Goal: Transaction & Acquisition: Purchase product/service

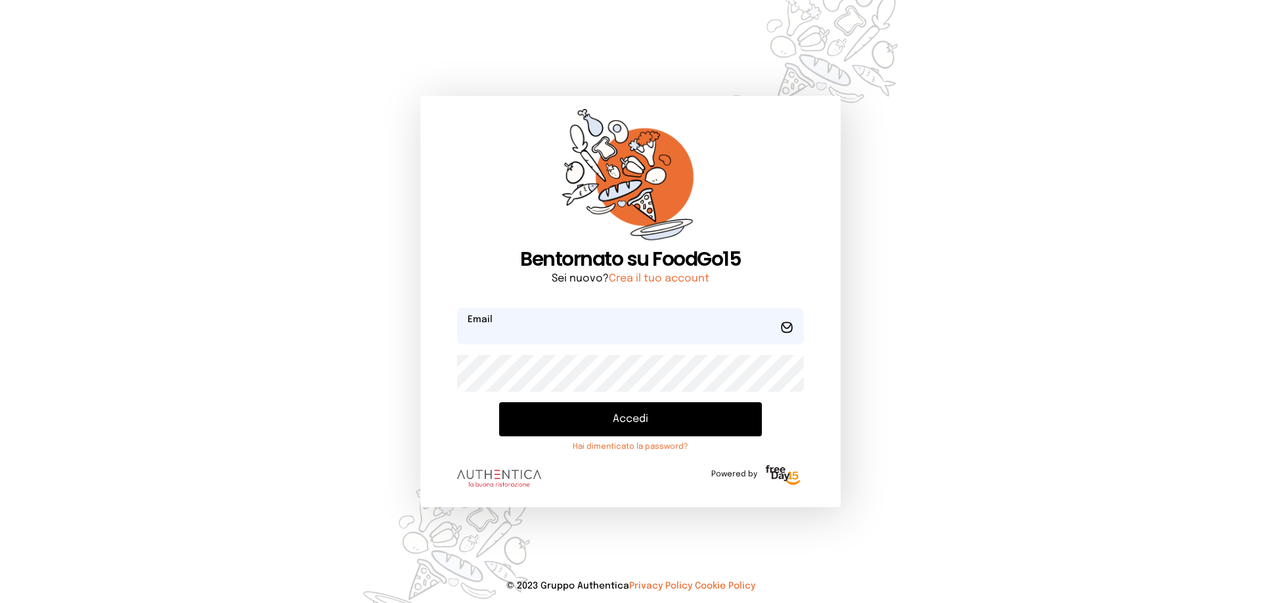
type input "**********"
click at [663, 422] on button "Accedi" at bounding box center [630, 420] width 263 height 34
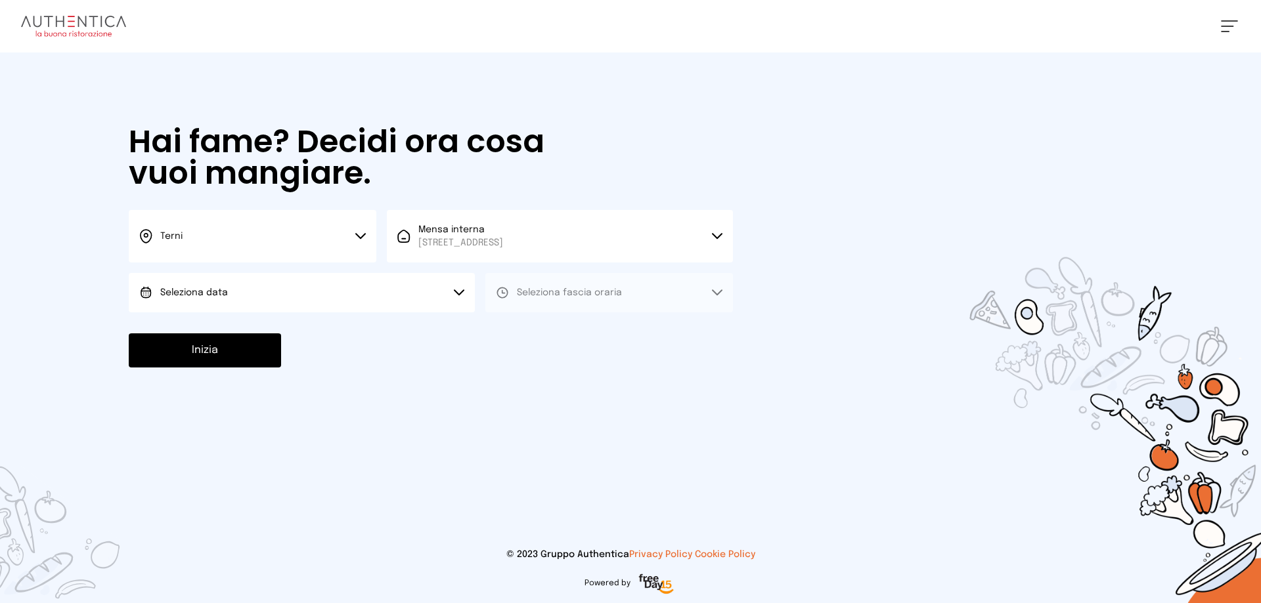
click at [301, 295] on button "Seleziona data" at bounding box center [302, 292] width 346 height 39
click at [278, 330] on li "[DATE], [DATE]" at bounding box center [302, 330] width 346 height 34
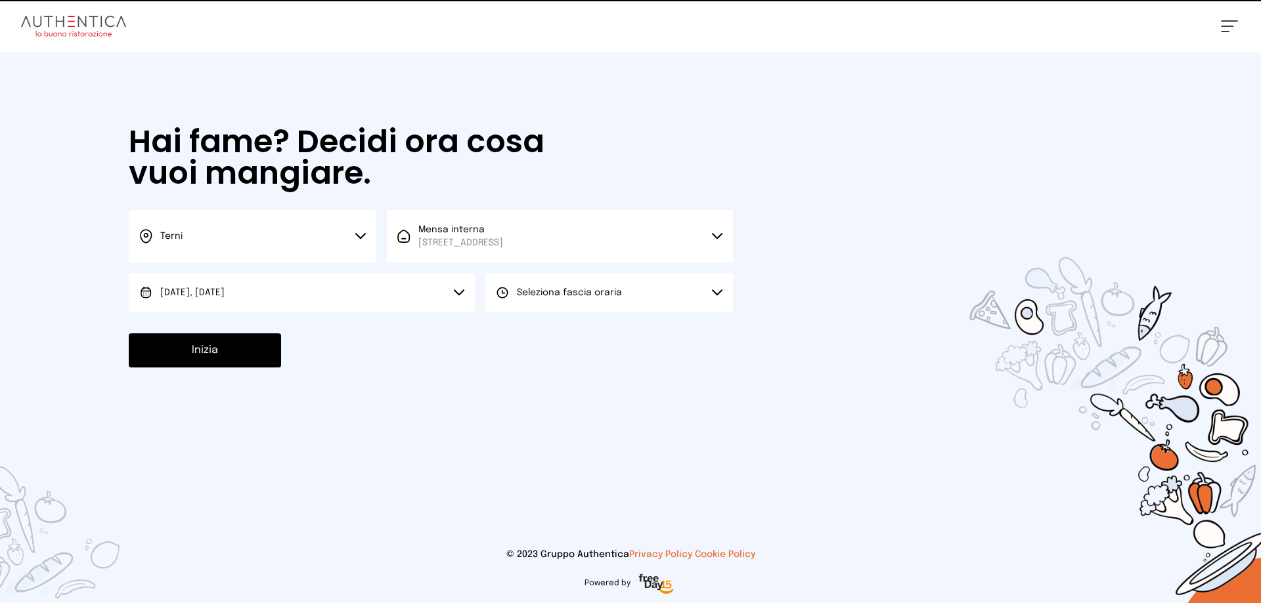
click at [577, 297] on span "Seleziona fascia oraria" at bounding box center [569, 292] width 105 height 9
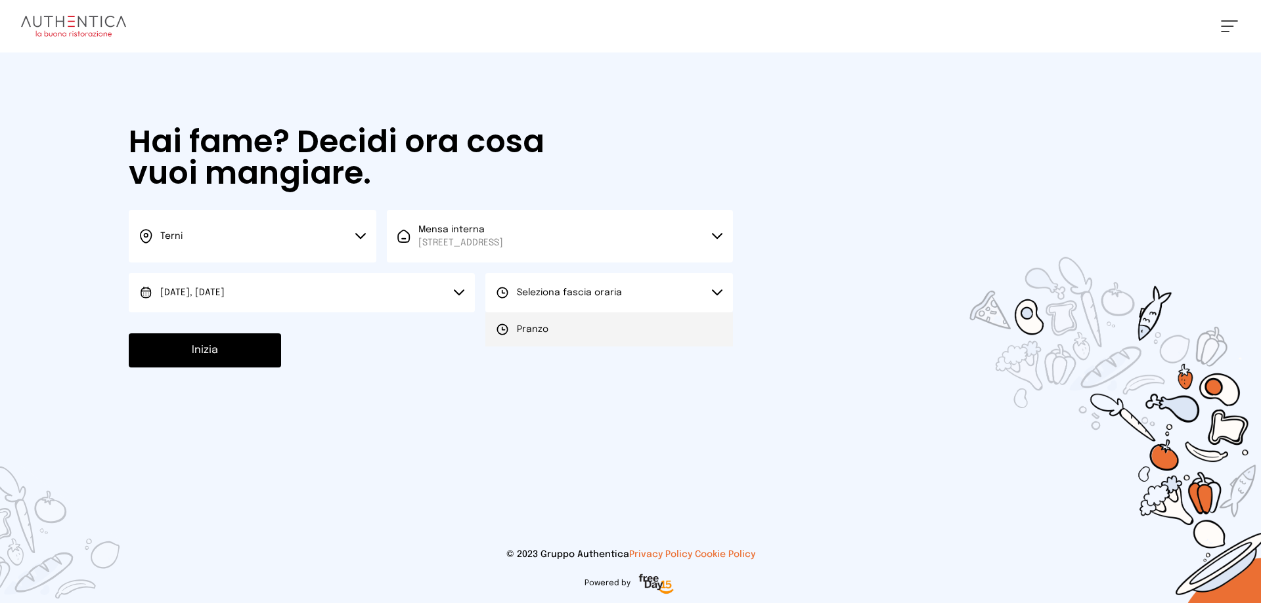
click at [556, 333] on li "Pranzo" at bounding box center [609, 330] width 248 height 34
click at [219, 353] on button "Inizia" at bounding box center [205, 351] width 152 height 34
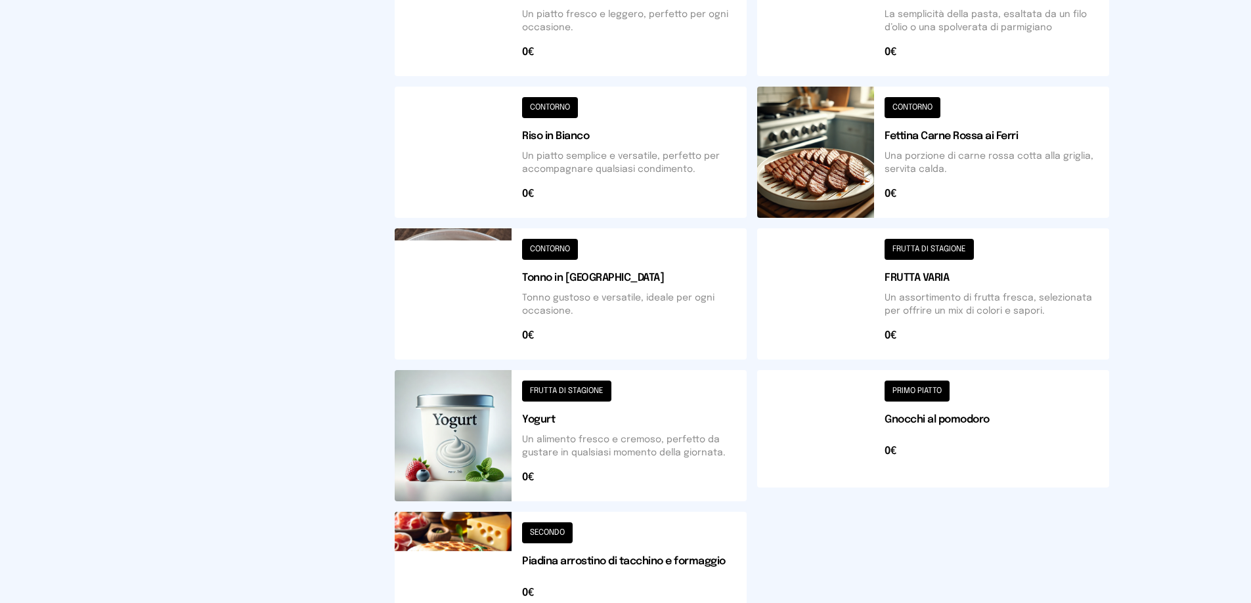
scroll to position [394, 0]
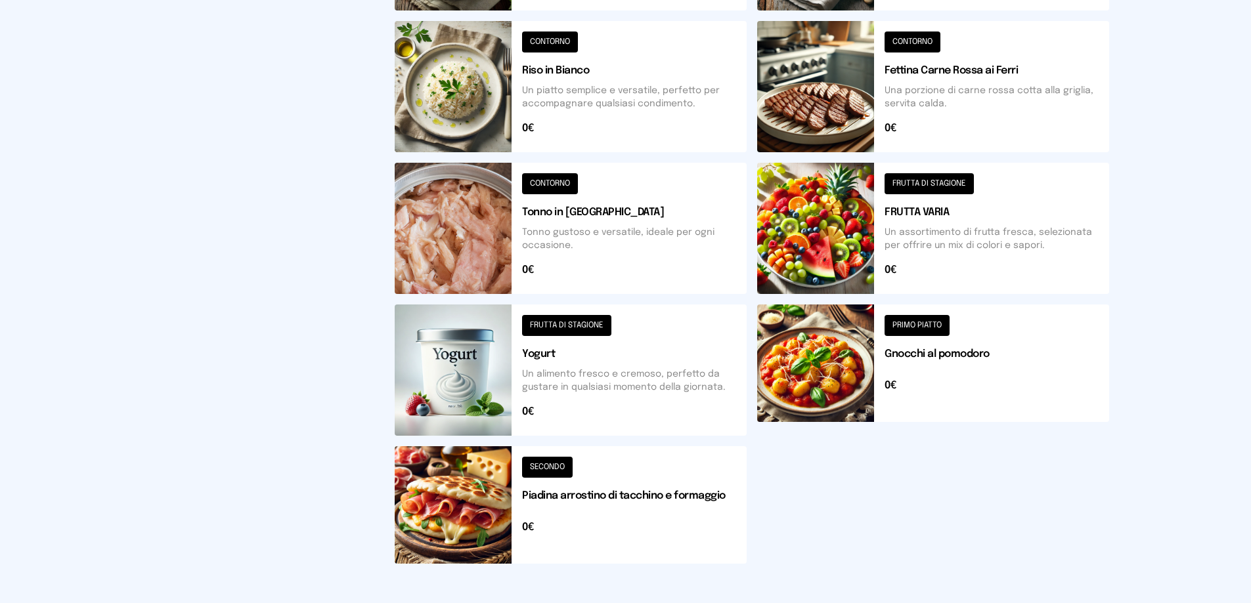
click at [552, 472] on button at bounding box center [571, 506] width 352 height 118
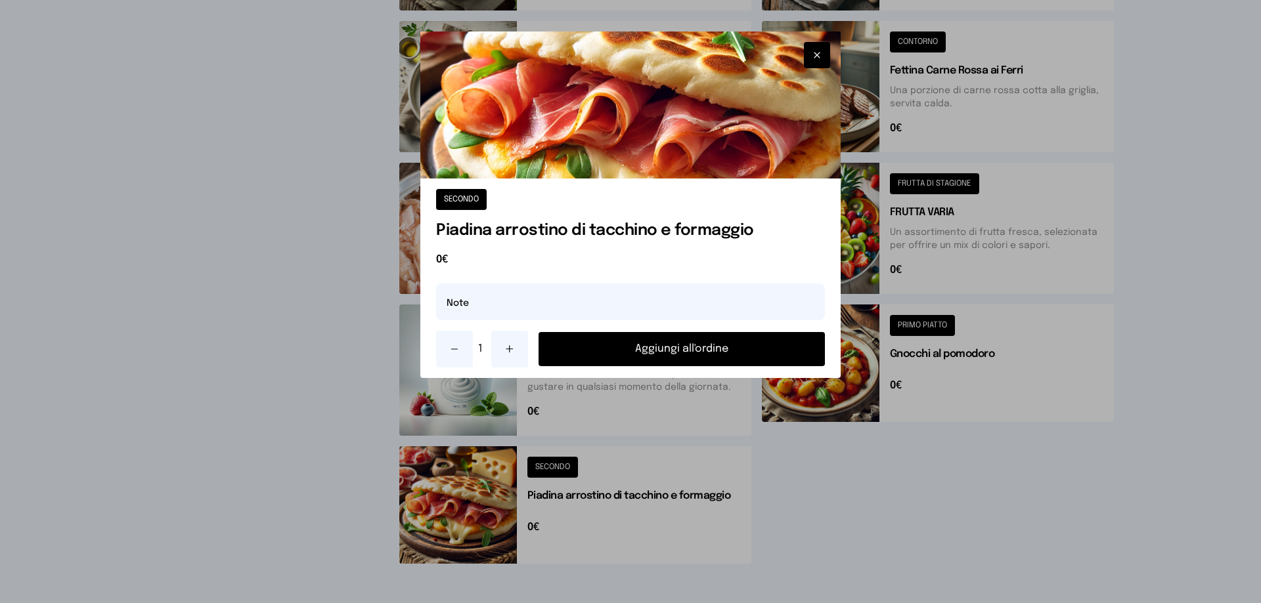
click at [699, 345] on button "Aggiungi all'ordine" at bounding box center [681, 349] width 286 height 34
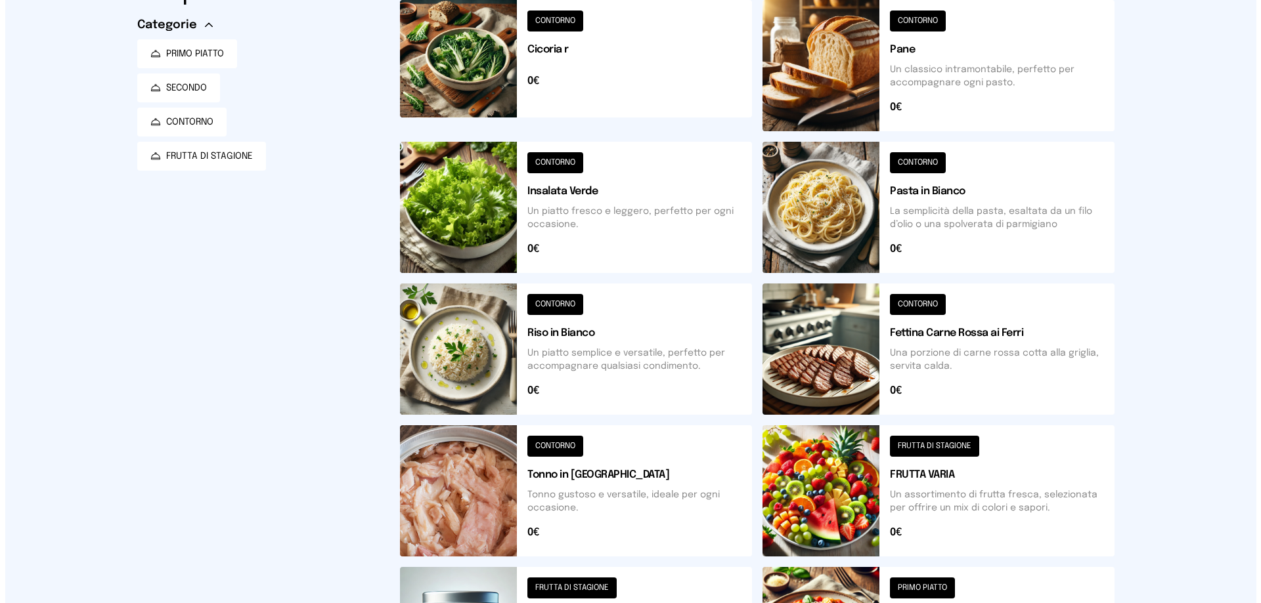
scroll to position [0, 0]
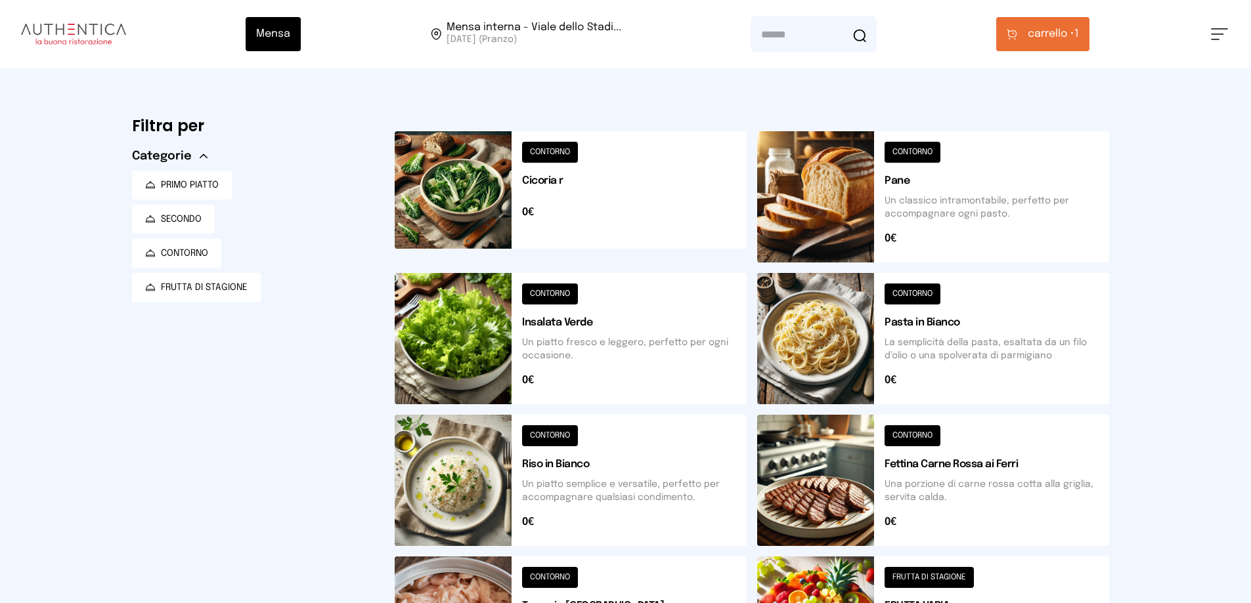
click at [558, 156] on button at bounding box center [571, 196] width 352 height 131
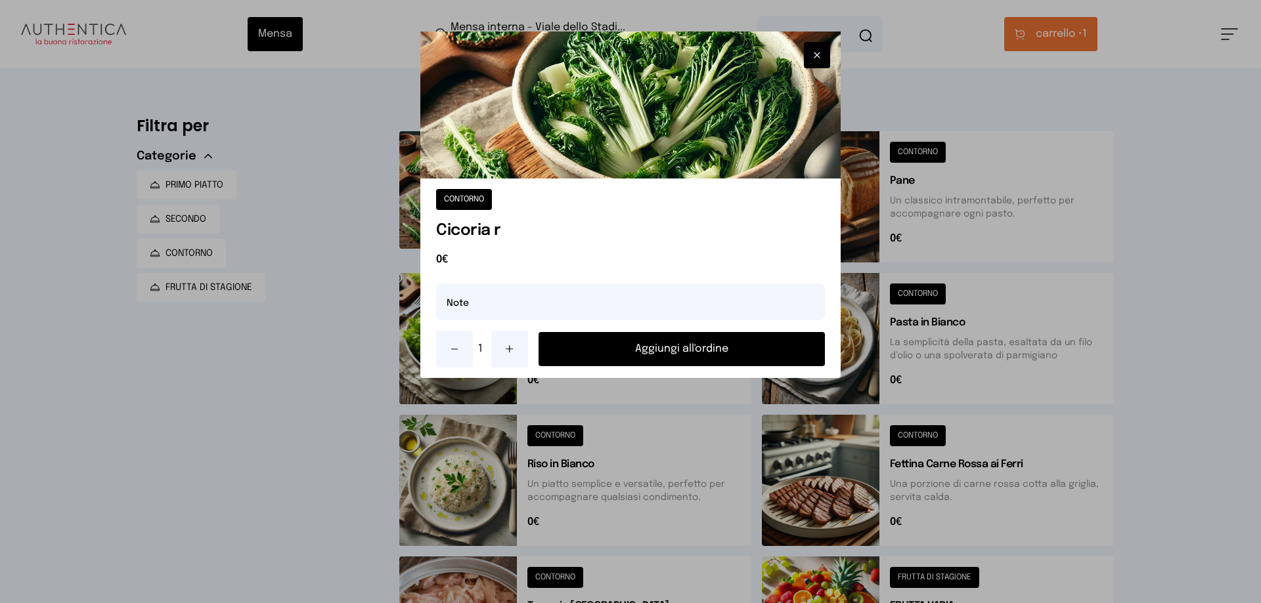
click at [683, 351] on button "Aggiungi all'ordine" at bounding box center [681, 349] width 286 height 34
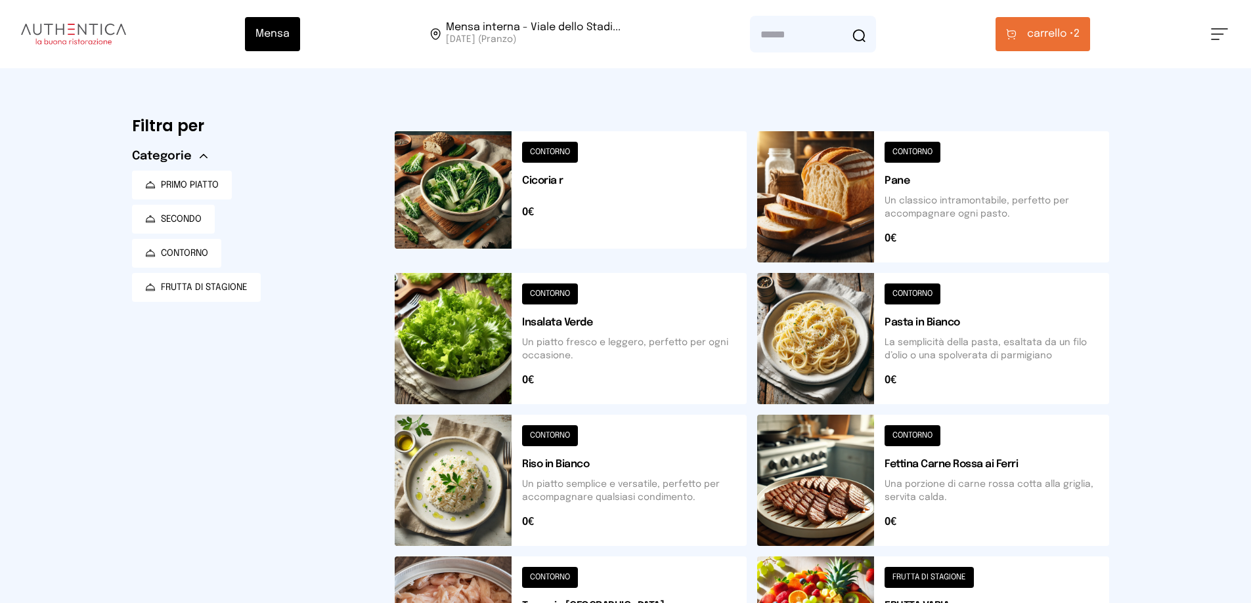
click at [1049, 35] on span "carrello •" at bounding box center [1050, 34] width 47 height 16
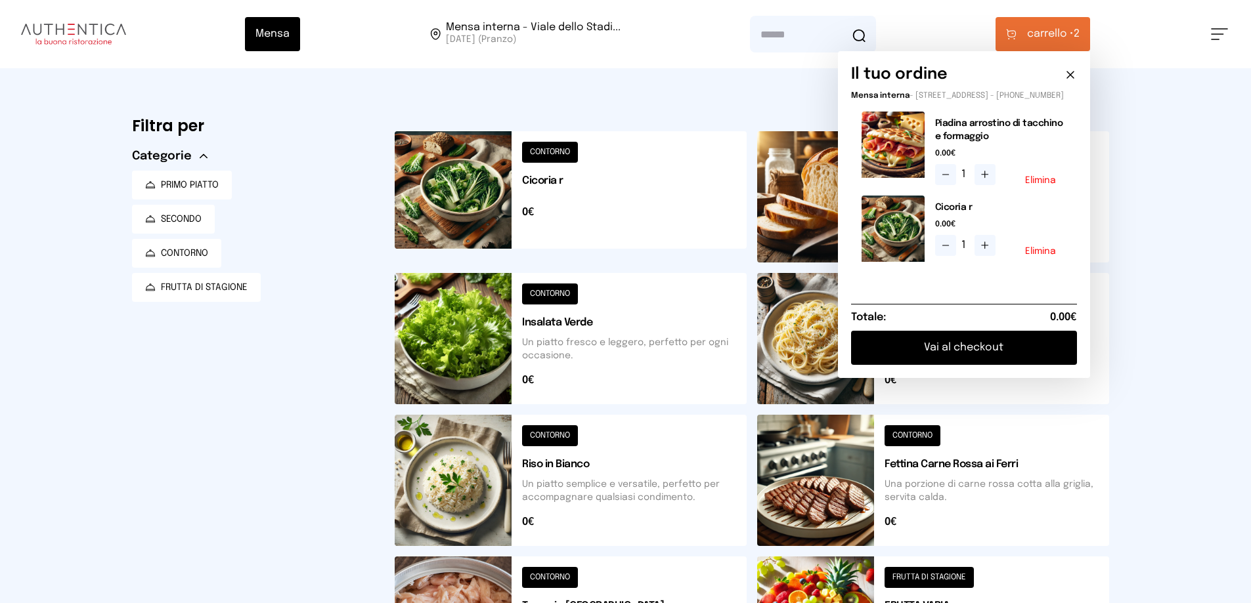
click at [985, 357] on button "Vai al checkout" at bounding box center [964, 348] width 226 height 34
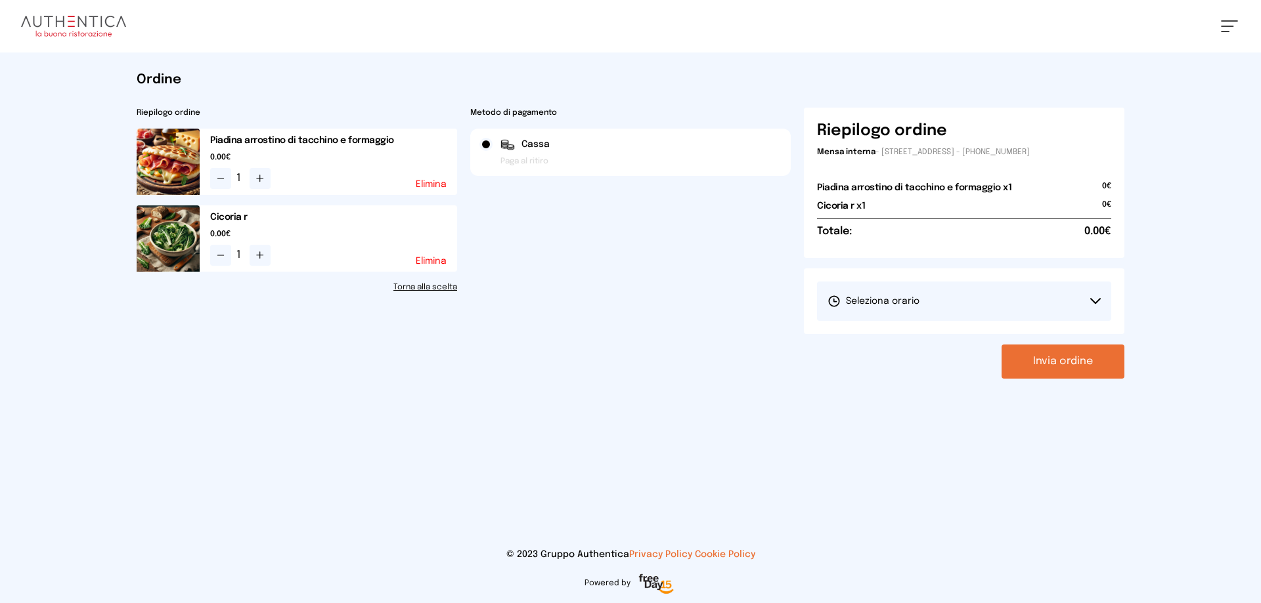
click at [1095, 302] on icon at bounding box center [1095, 301] width 11 height 7
click at [938, 339] on li "1° Turno (13:00 - 15:00)" at bounding box center [964, 338] width 294 height 34
click at [1084, 359] on button "Invia ordine" at bounding box center [1062, 362] width 123 height 34
